Goal: Understand process/instructions: Learn how to perform a task or action

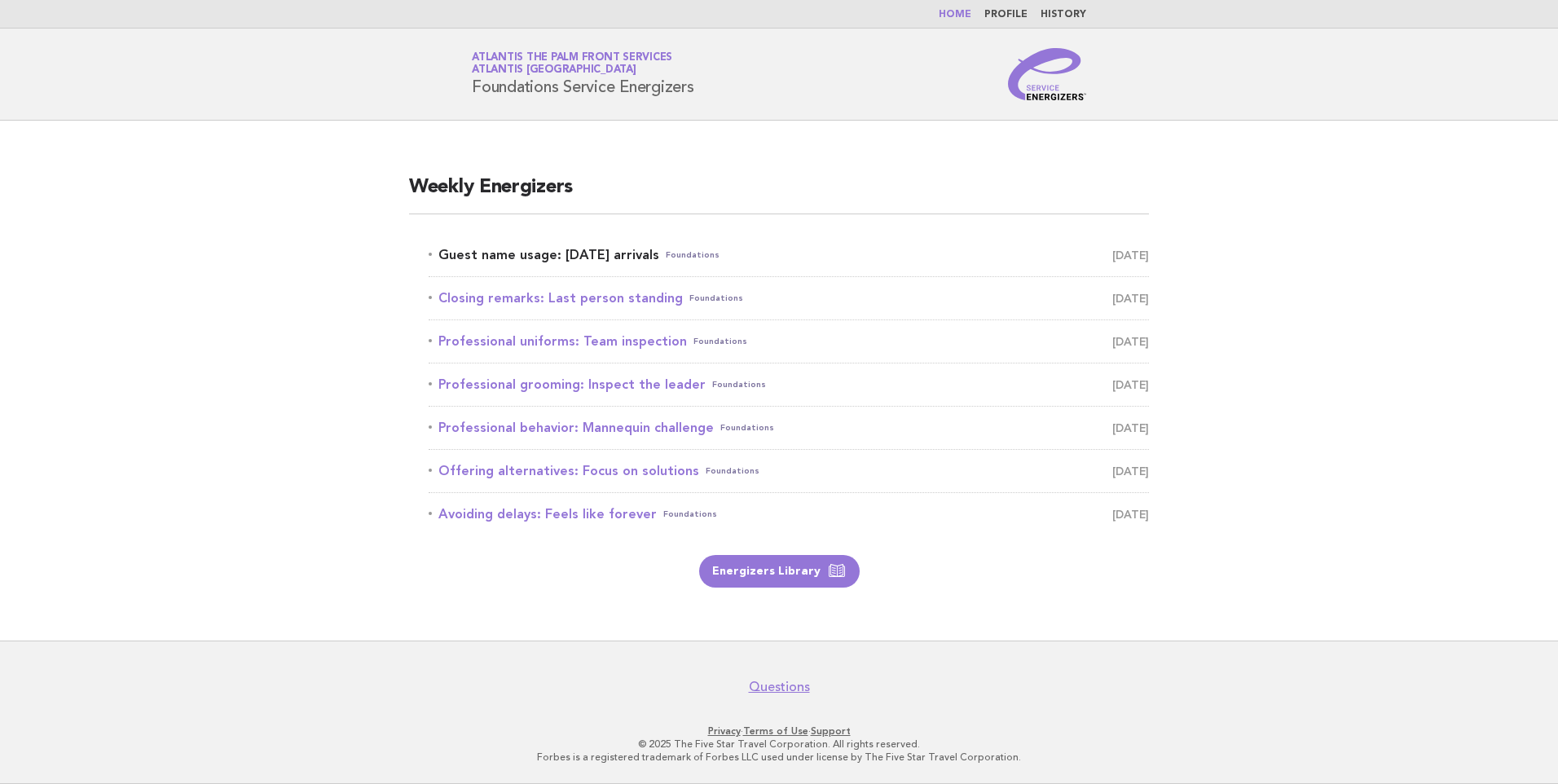
drag, startPoint x: 0, startPoint y: 0, endPoint x: 522, endPoint y: 260, distance: 583.2
click at [522, 260] on link "Guest name usage: Today's arrivals Foundations September 1" at bounding box center [789, 255] width 721 height 23
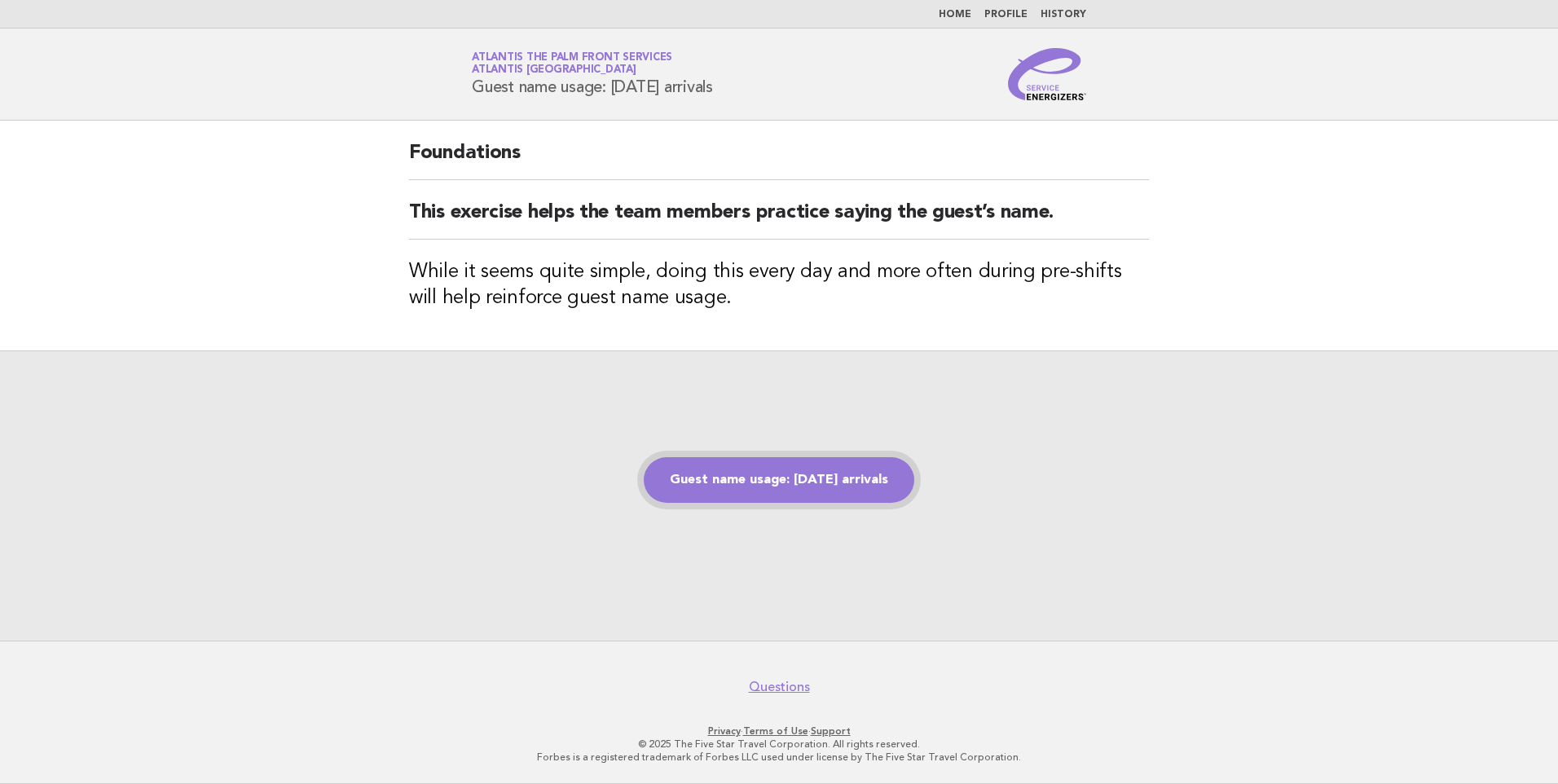
drag, startPoint x: 846, startPoint y: 480, endPoint x: 830, endPoint y: 470, distance: 18.9
click at [846, 481] on link "Guest name usage: [DATE] arrivals" at bounding box center [779, 480] width 270 height 45
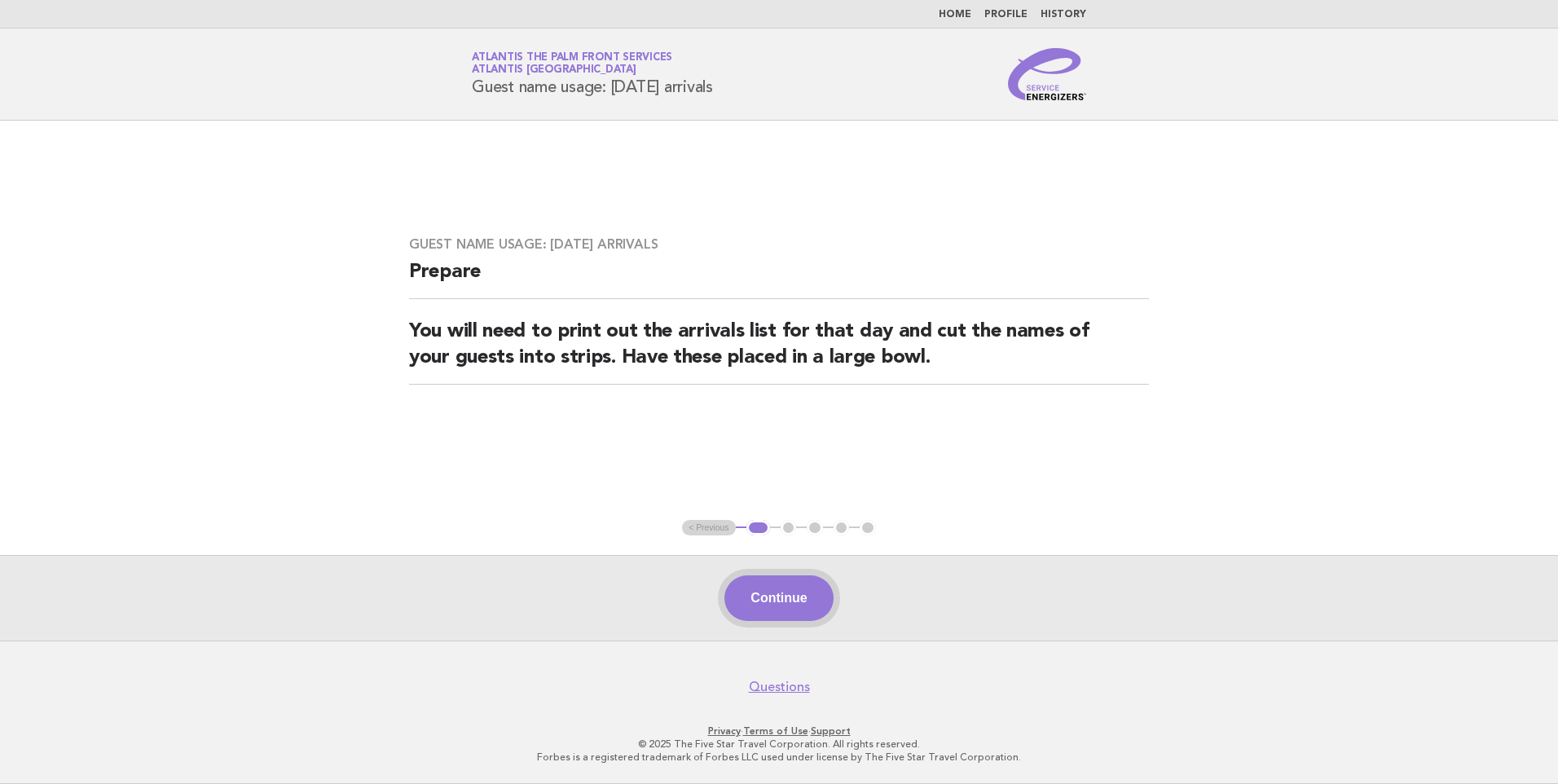
click at [770, 611] on button "Continue" at bounding box center [779, 598] width 109 height 45
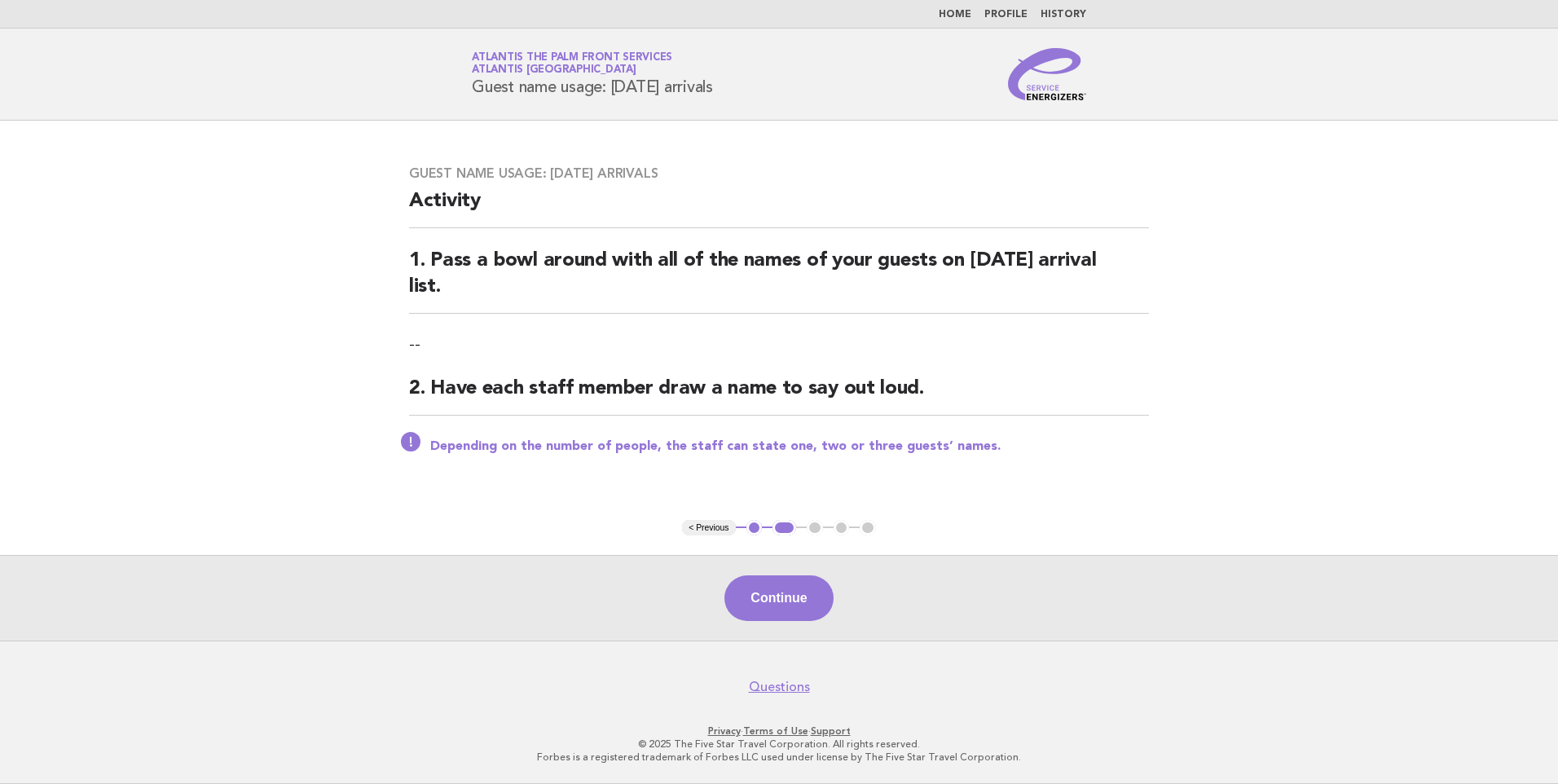
drag, startPoint x: 771, startPoint y: 590, endPoint x: 782, endPoint y: 585, distance: 12.1
click at [772, 590] on button "Continue" at bounding box center [779, 598] width 109 height 45
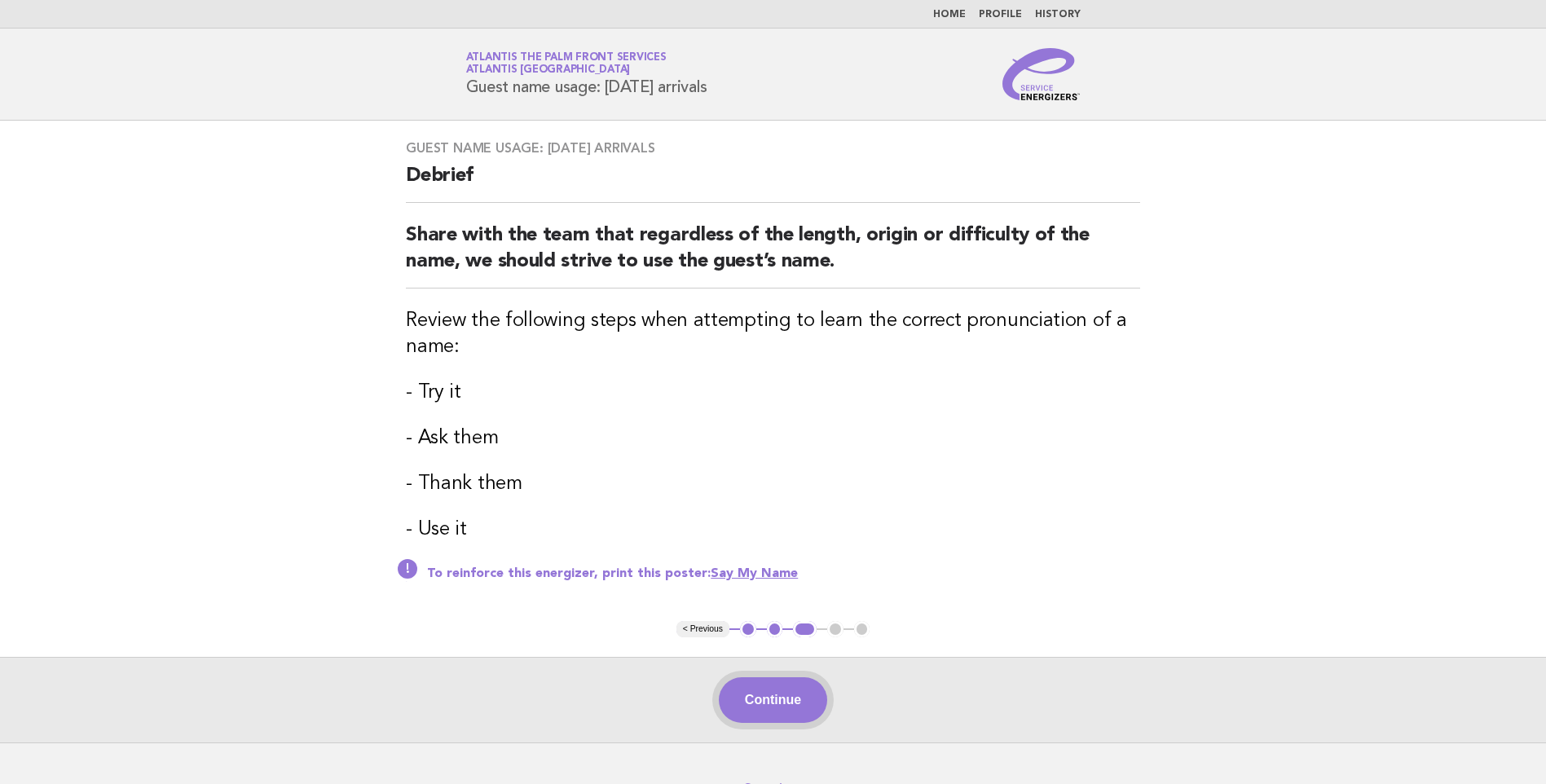
click at [803, 700] on button "Continue" at bounding box center [773, 700] width 109 height 45
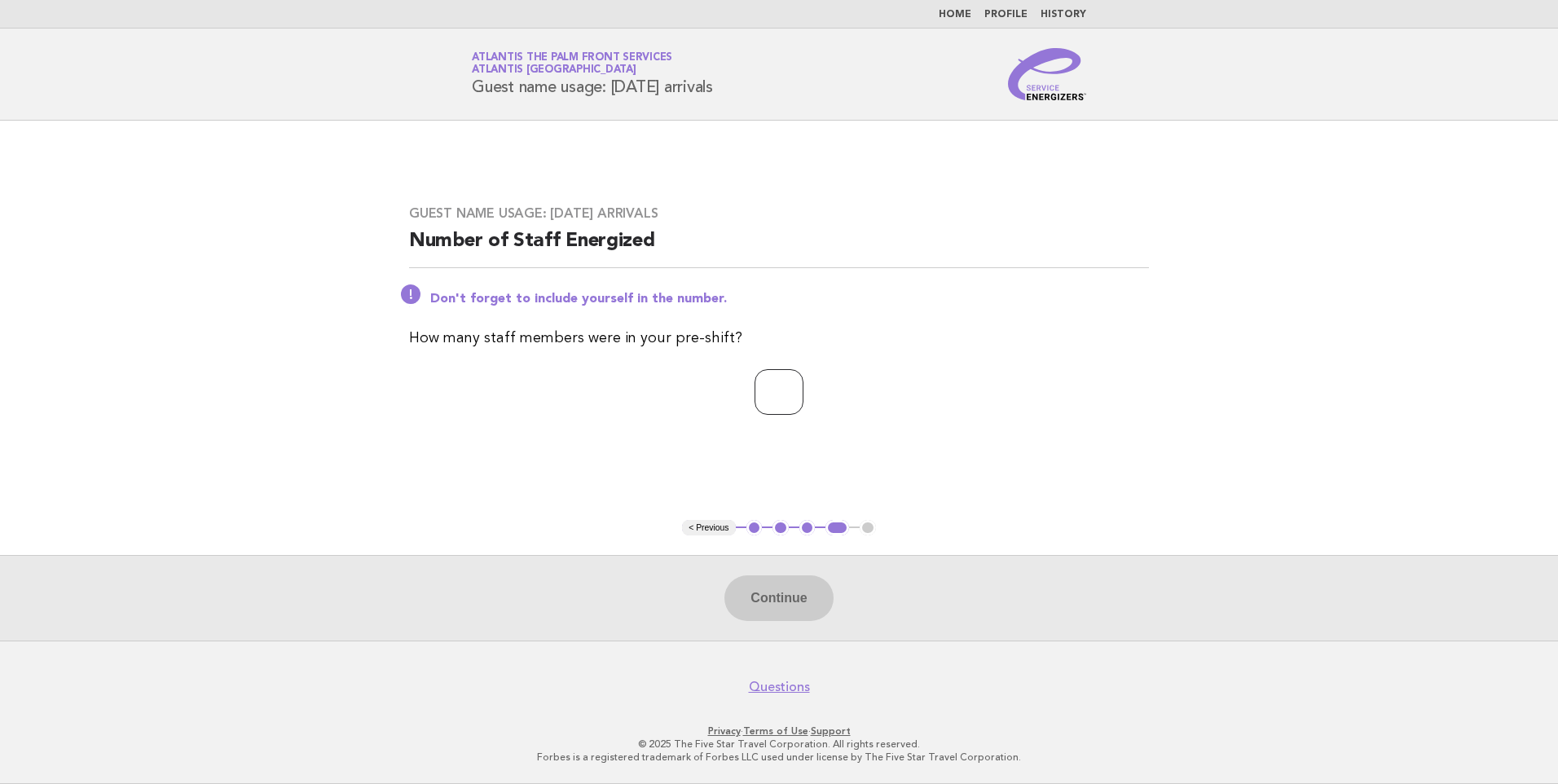
click at [774, 395] on input "number" at bounding box center [779, 392] width 49 height 45
type input "*"
type input "**"
click at [778, 587] on button "Continue" at bounding box center [779, 598] width 109 height 45
